Goal: Obtain resource: Download file/media

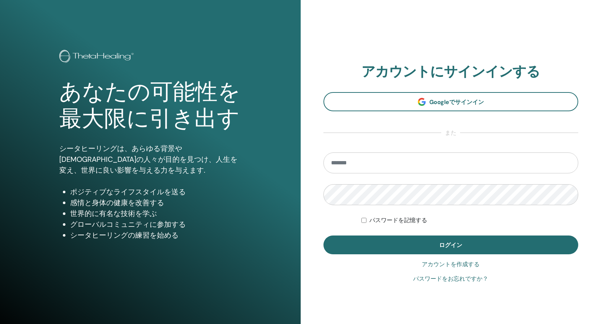
click at [357, 163] on input "email" at bounding box center [450, 163] width 255 height 21
type input "**********"
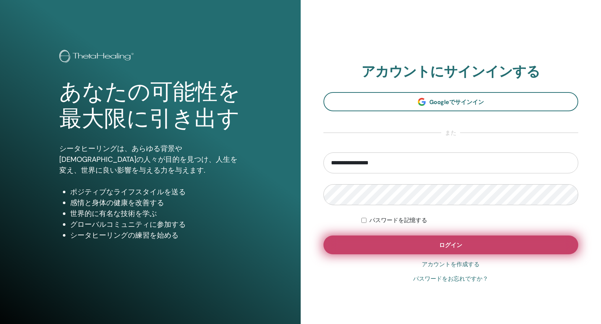
click at [429, 242] on button "ログイン" at bounding box center [450, 245] width 255 height 19
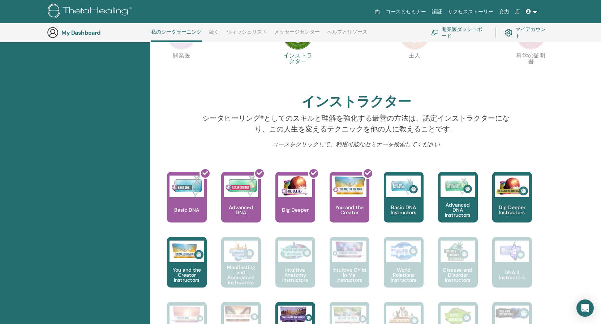
scroll to position [175, 0]
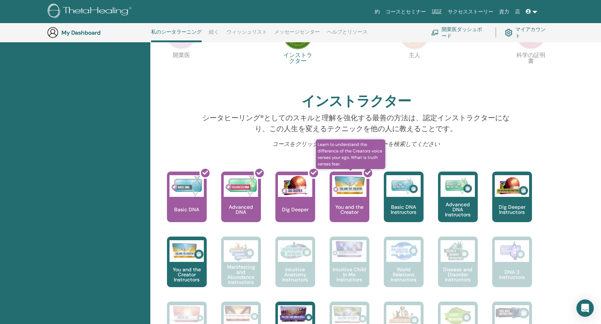
click at [340, 203] on div at bounding box center [354, 199] width 40 height 65
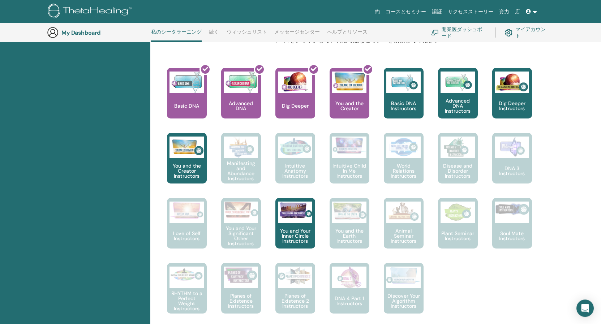
scroll to position [279, 0]
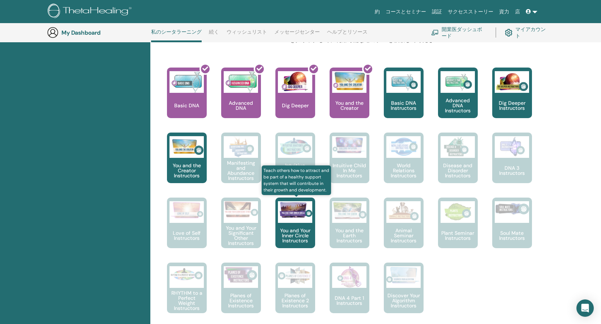
click at [285, 235] on p "You and Your Inner Circle Instructors" at bounding box center [295, 235] width 40 height 15
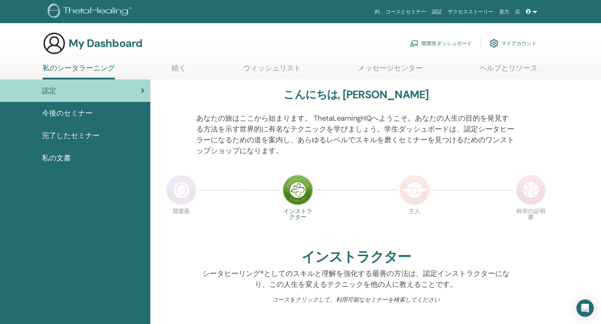
click at [73, 133] on span "完了したセミナー" at bounding box center [71, 135] width 58 height 11
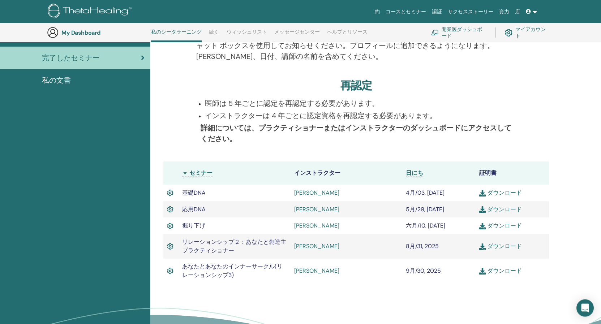
scroll to position [123, 0]
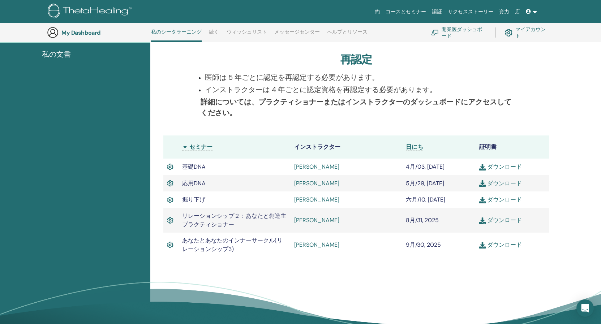
click at [500, 245] on link "ダウンロード" at bounding box center [500, 245] width 43 height 8
